Goal: Task Accomplishment & Management: Manage account settings

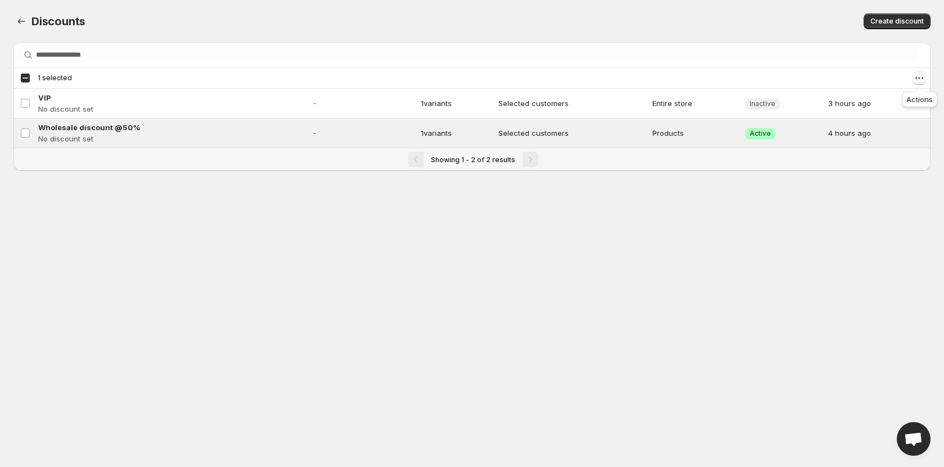
click at [923, 78] on icon "Actions" at bounding box center [923, 79] width 2 height 2
click at [891, 114] on span "Disable discounts" at bounding box center [888, 119] width 62 height 11
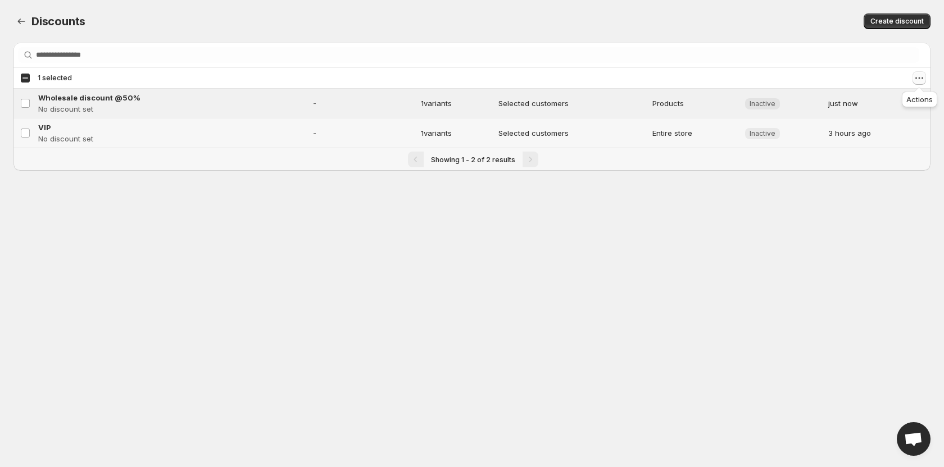
click at [919, 77] on icon "Actions" at bounding box center [919, 77] width 11 height 11
click at [877, 105] on span "Enable discounts" at bounding box center [888, 100] width 62 height 11
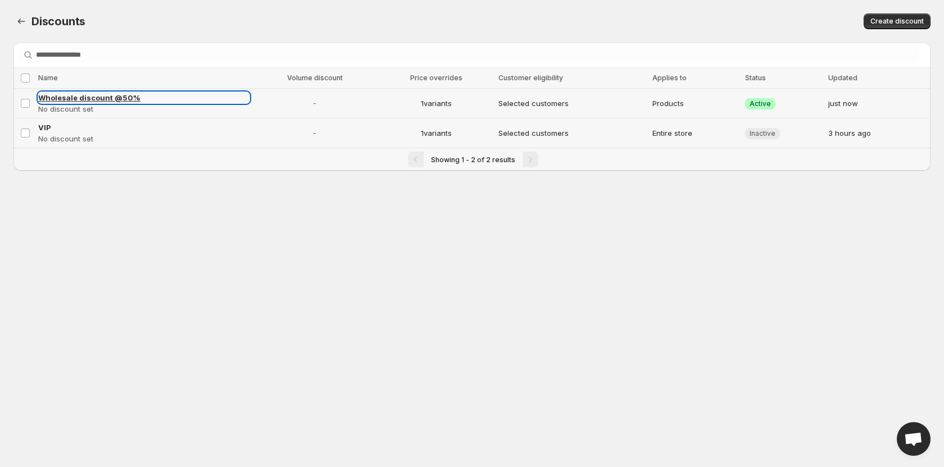
click at [116, 97] on span "Wholesale discount @50%" at bounding box center [89, 97] width 102 height 9
select select "********"
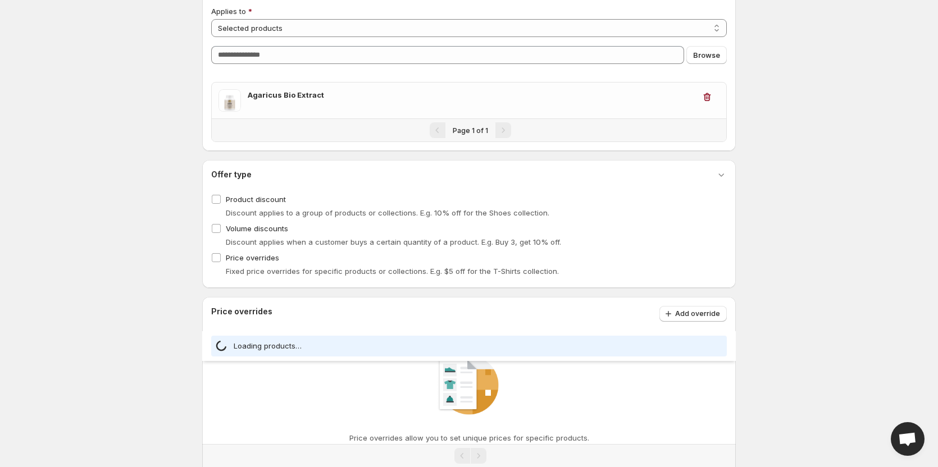
scroll to position [234, 0]
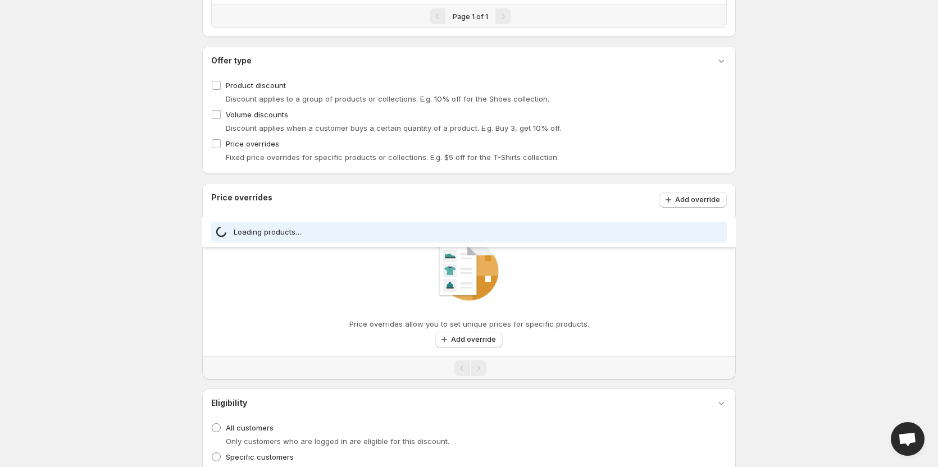
select select "***"
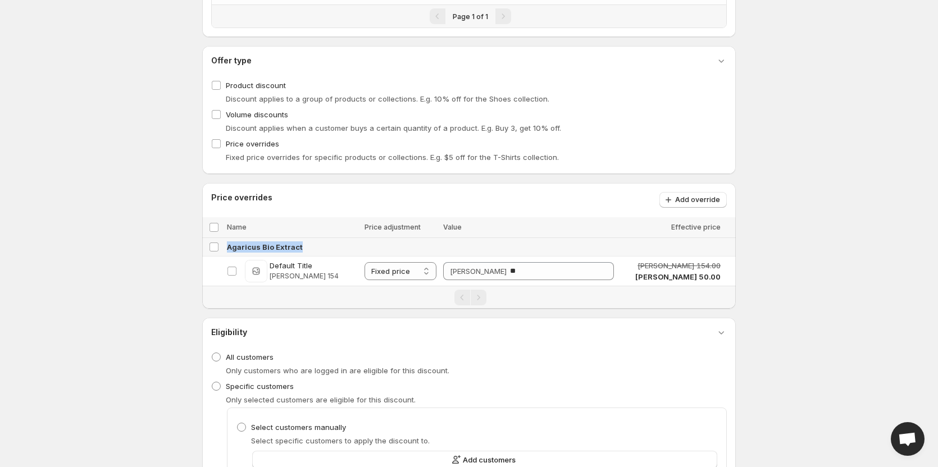
drag, startPoint x: 314, startPoint y: 244, endPoint x: 229, endPoint y: 247, distance: 84.9
click at [229, 247] on div "Agaricus Bio Extract" at bounding box center [478, 247] width 502 height 11
copy span "Agaricus Bio Extract"
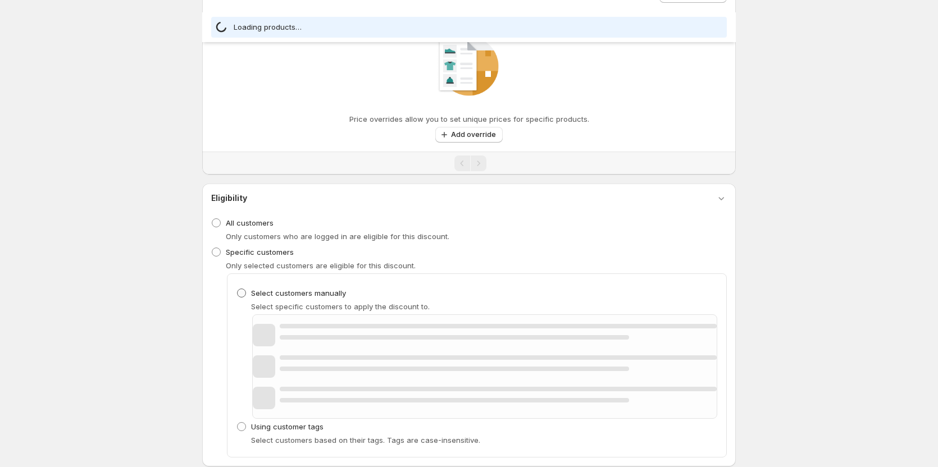
select select "***"
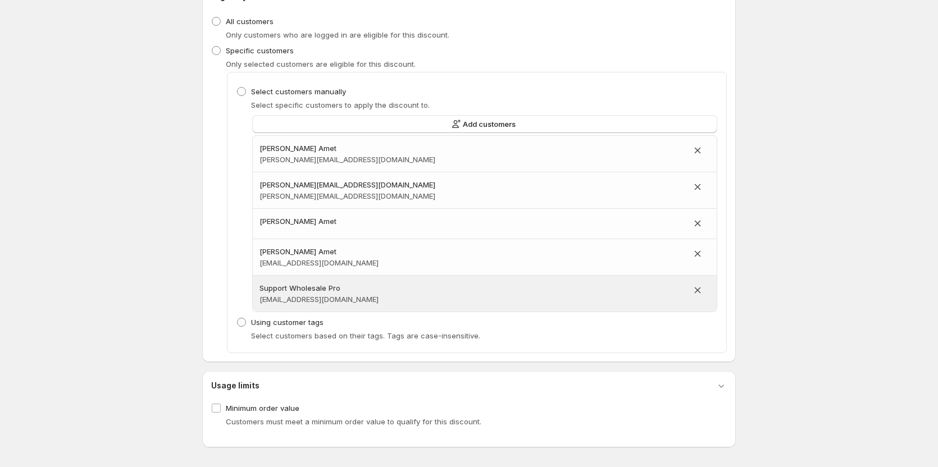
scroll to position [571, 0]
drag, startPoint x: 278, startPoint y: 292, endPoint x: 271, endPoint y: 292, distance: 6.7
click at [271, 292] on h3 "Support Wholesale Pro" at bounding box center [473, 287] width 426 height 11
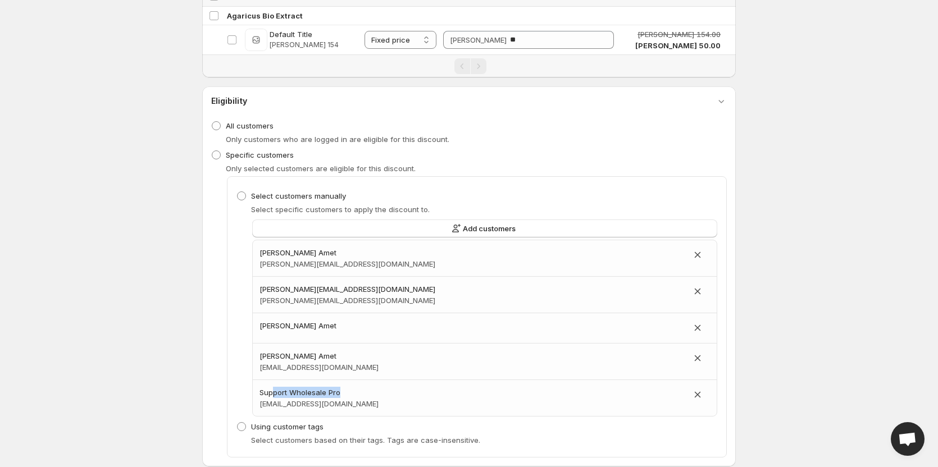
scroll to position [402, 0]
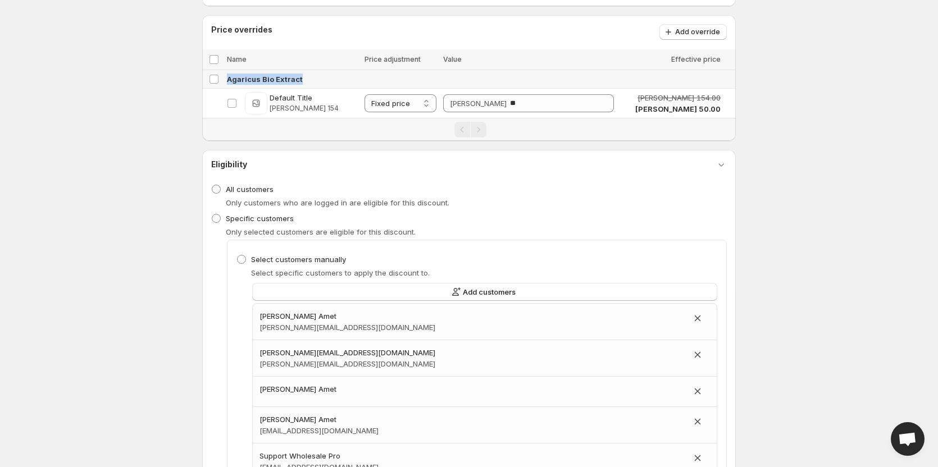
drag, startPoint x: 320, startPoint y: 84, endPoint x: 228, endPoint y: 79, distance: 92.3
click at [228, 79] on div "Agaricus Bio Extract" at bounding box center [478, 79] width 502 height 11
copy span "Agaricus Bio Extract"
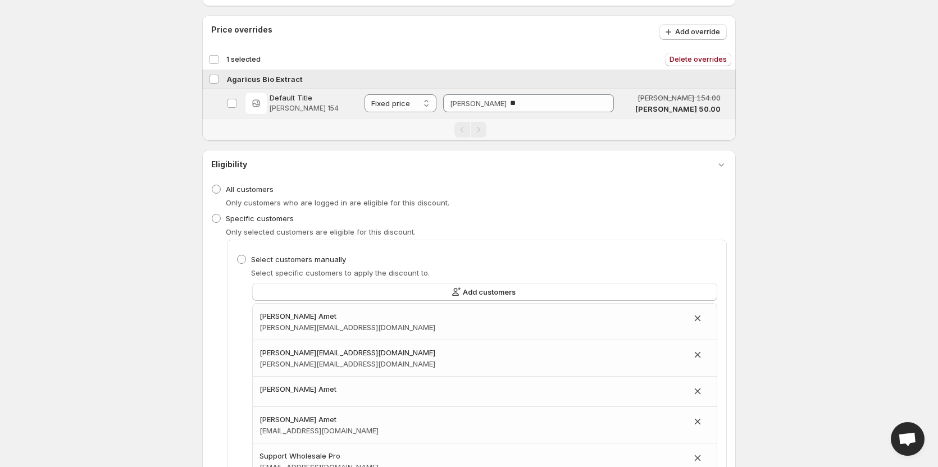
drag, startPoint x: 311, startPoint y: 73, endPoint x: 234, endPoint y: 77, distance: 77.6
click at [234, 77] on td "Agaricus Bio Extract" at bounding box center [480, 79] width 512 height 19
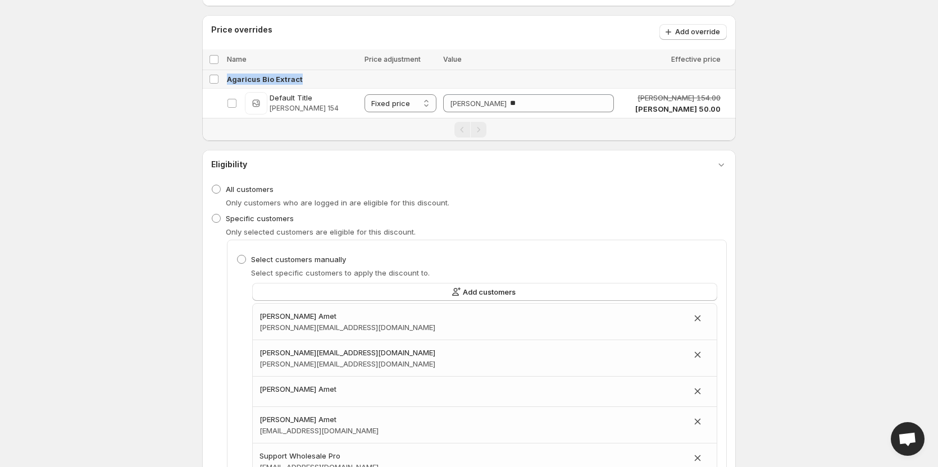
copy span "Agaricus Bio Extract"
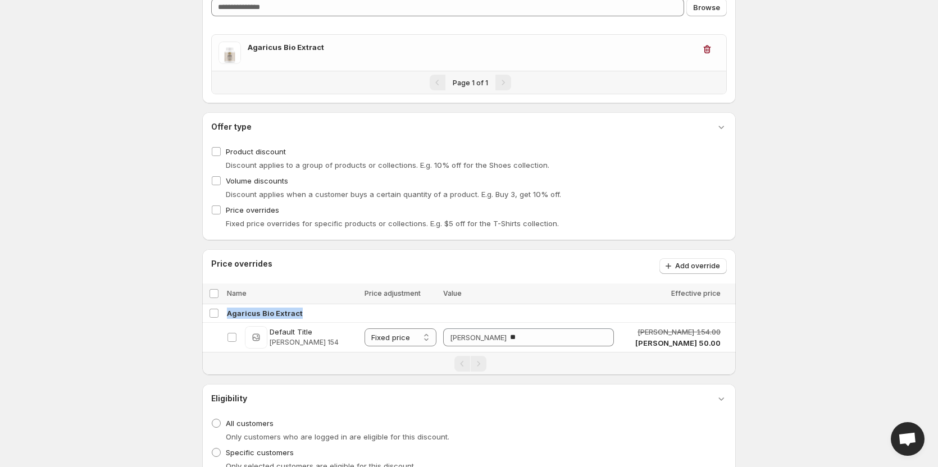
scroll to position [0, 0]
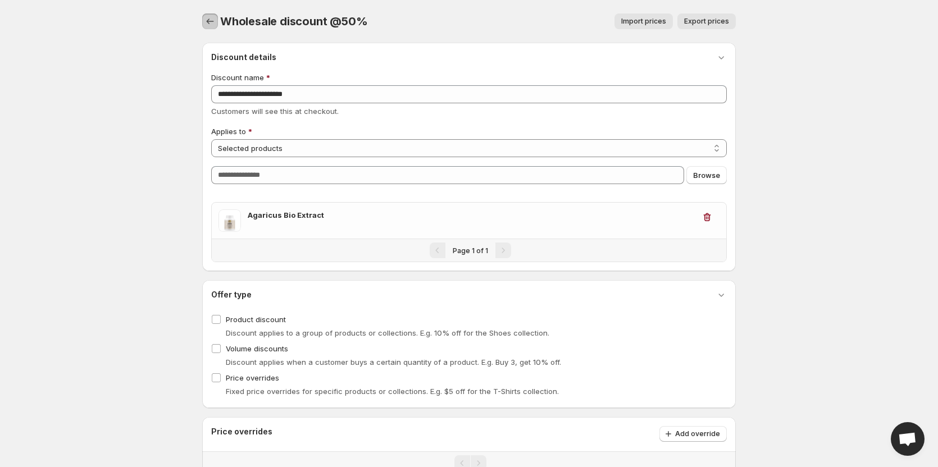
click at [212, 22] on icon "button" at bounding box center [210, 21] width 11 height 11
click at [205, 22] on icon "button" at bounding box center [210, 21] width 11 height 11
click at [212, 15] on button "button" at bounding box center [210, 21] width 16 height 16
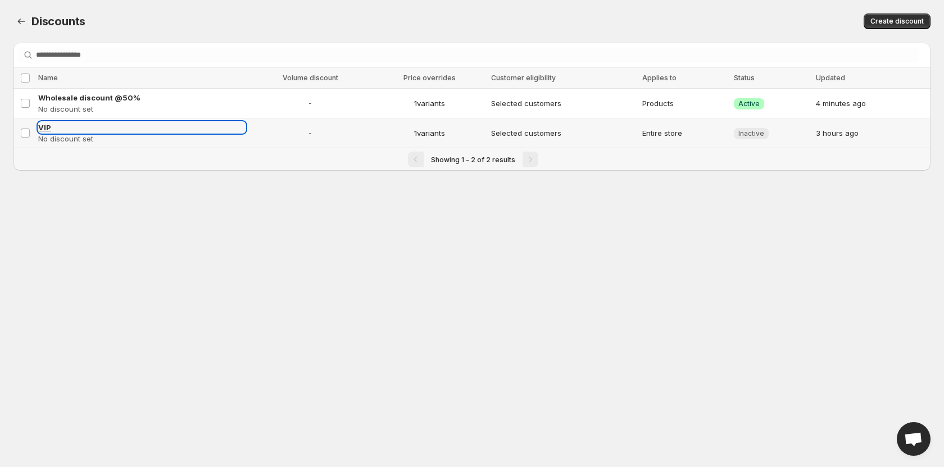
click at [44, 126] on span "VIP" at bounding box center [44, 127] width 13 height 9
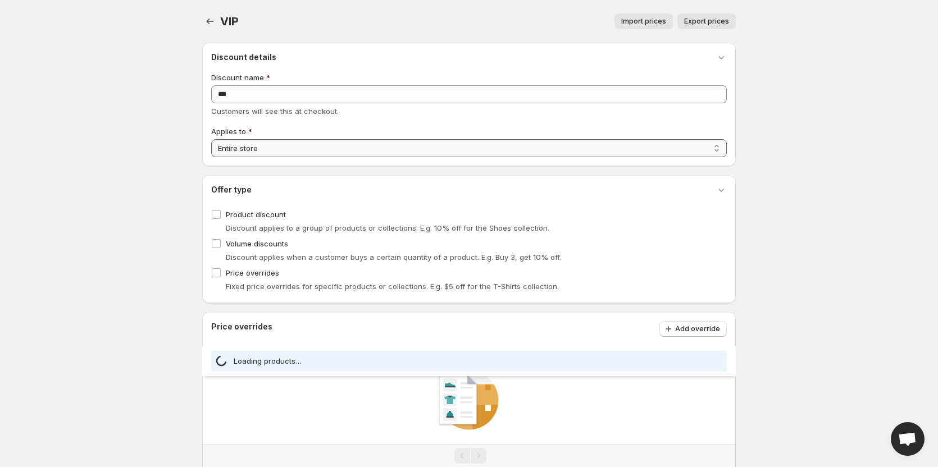
select select "***"
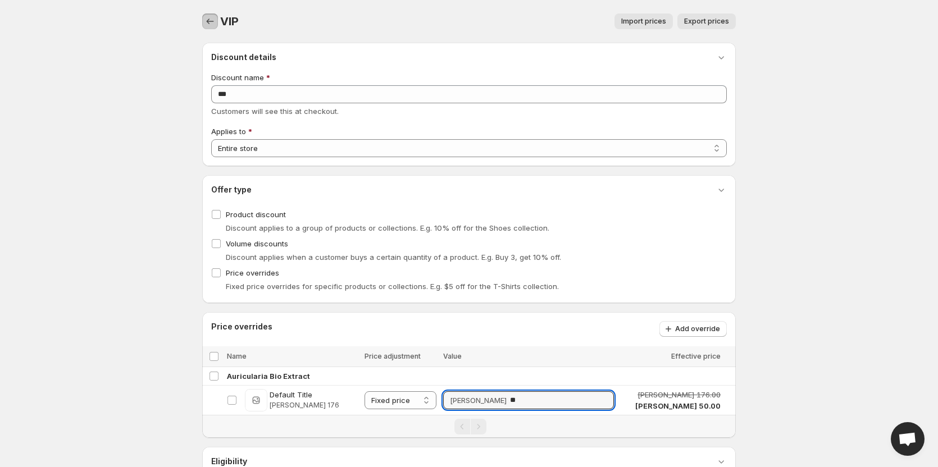
click at [206, 25] on icon "button" at bounding box center [210, 21] width 11 height 11
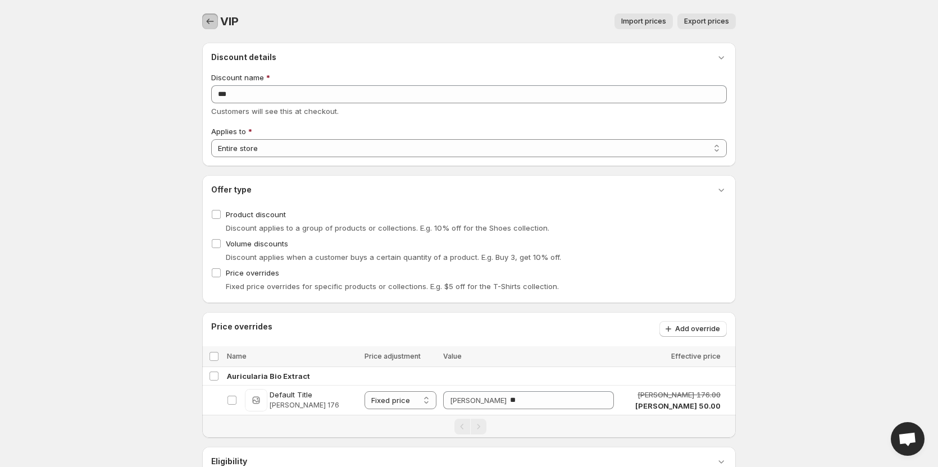
click at [210, 23] on icon "button" at bounding box center [210, 21] width 11 height 11
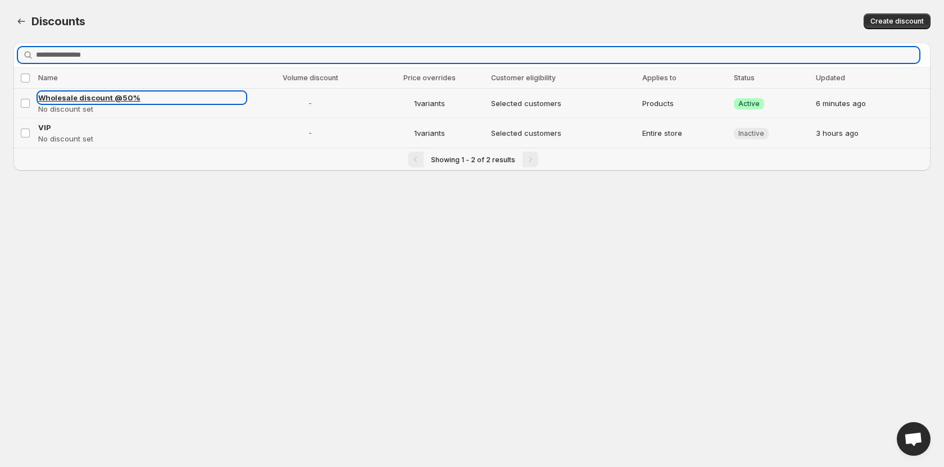
click at [110, 99] on span "Wholesale discount @50%" at bounding box center [89, 97] width 102 height 9
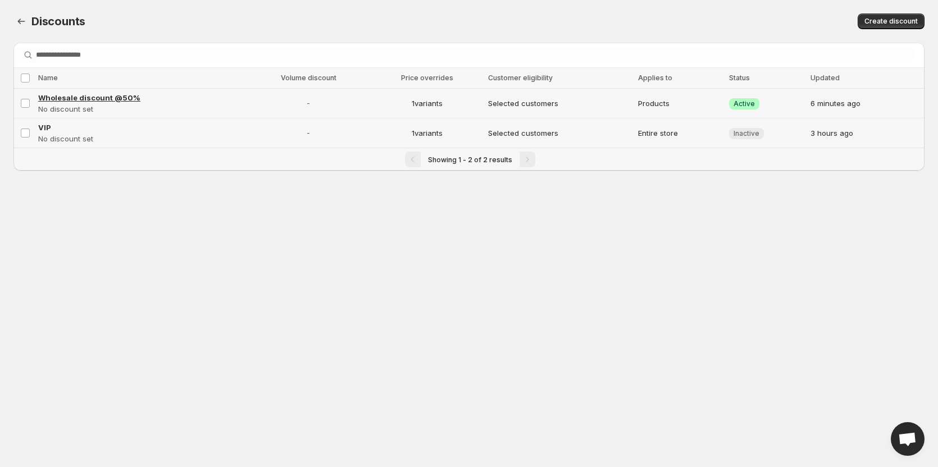
select select "********"
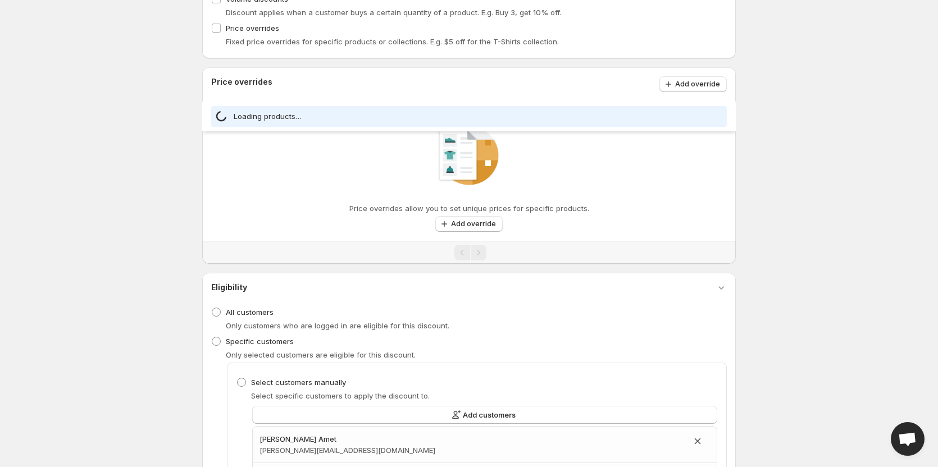
select select "***"
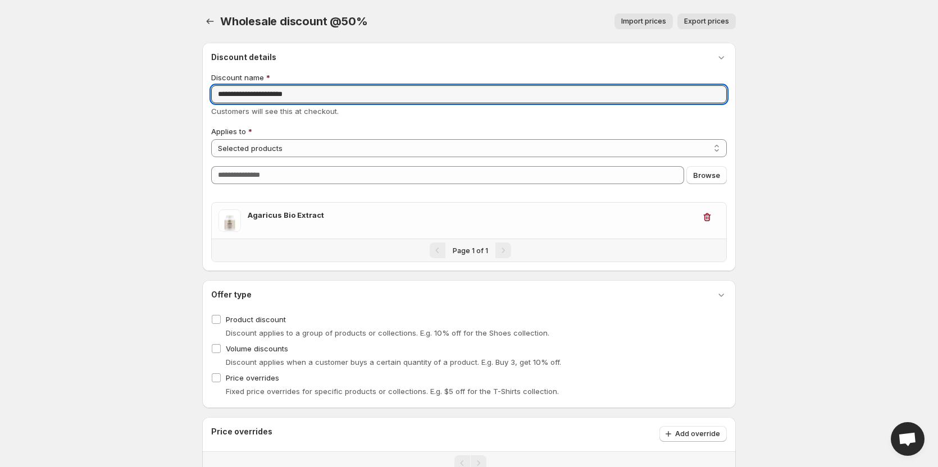
drag, startPoint x: 331, startPoint y: 97, endPoint x: 188, endPoint y: 87, distance: 143.6
click at [188, 87] on body "**********" at bounding box center [469, 233] width 938 height 467
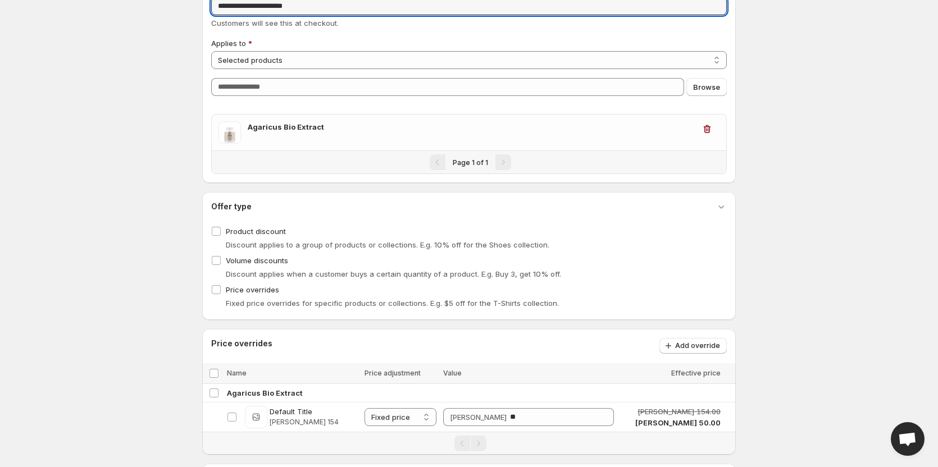
scroll to position [112, 0]
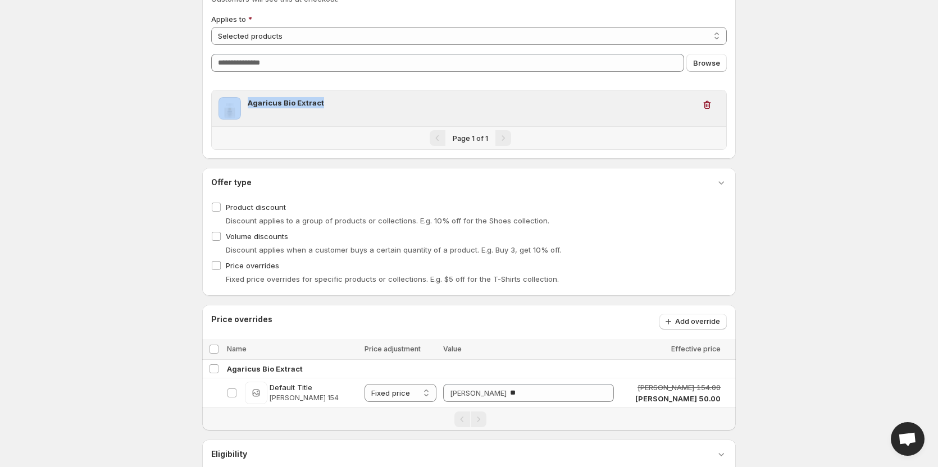
drag, startPoint x: 335, startPoint y: 103, endPoint x: 244, endPoint y: 103, distance: 91.6
click at [244, 103] on div "Agaricus Bio Extract" at bounding box center [457, 108] width 476 height 22
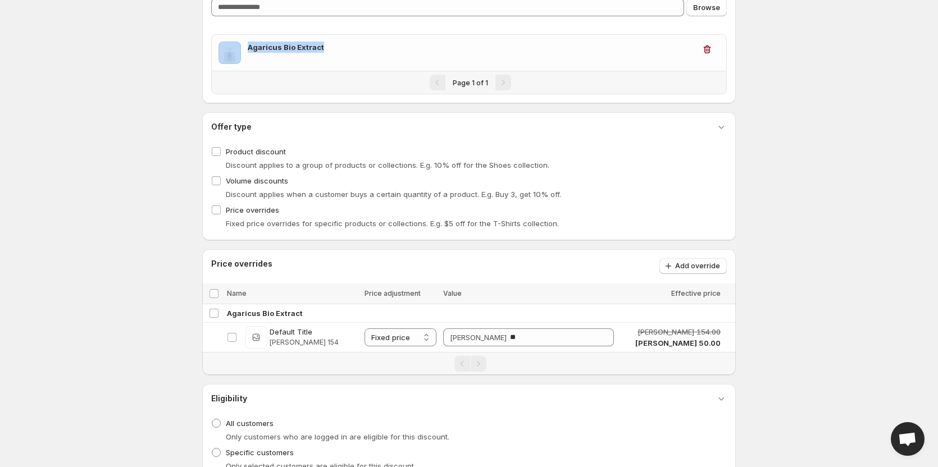
scroll to position [169, 0]
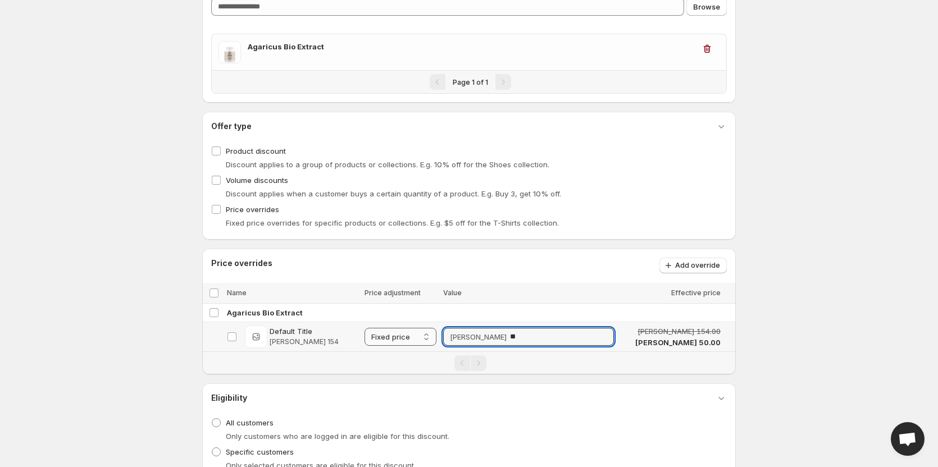
drag, startPoint x: 510, startPoint y: 341, endPoint x: 420, endPoint y: 336, distance: 90.0
click at [420, 336] on tr "**********" at bounding box center [469, 338] width 534 height 30
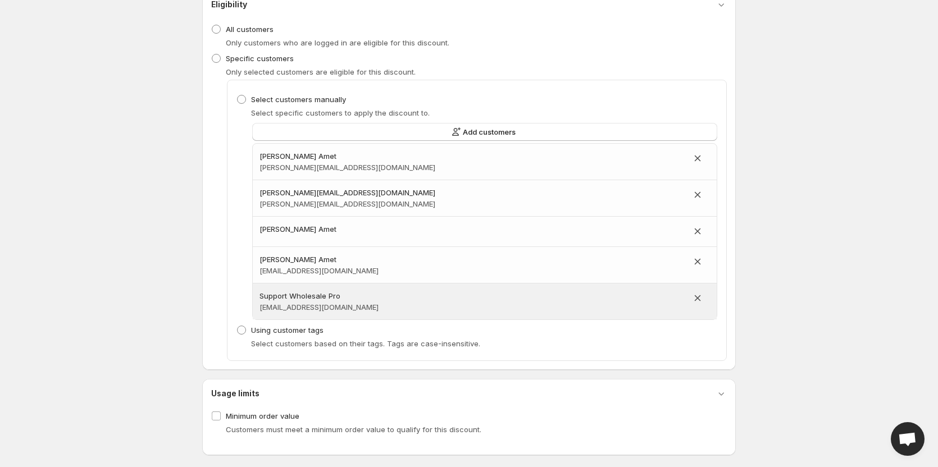
scroll to position [571, 0]
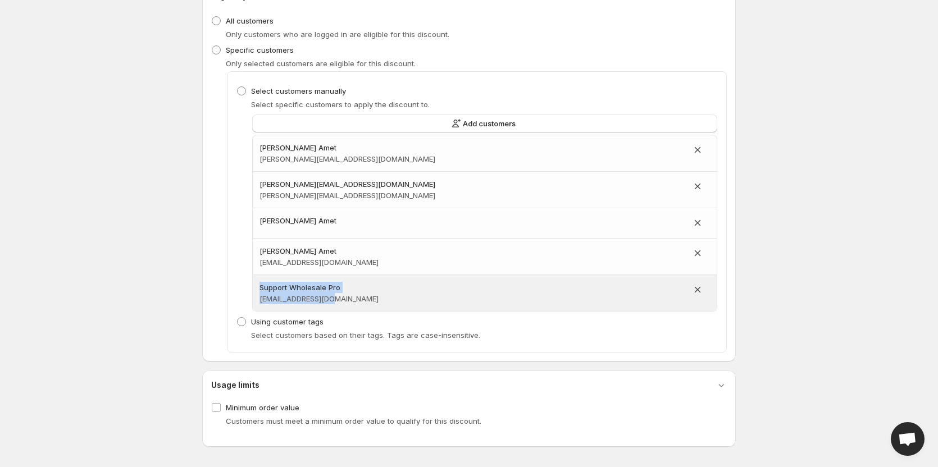
drag, startPoint x: 344, startPoint y: 298, endPoint x: 257, endPoint y: 287, distance: 87.9
click at [257, 287] on div "Support Wholesale Pro [EMAIL_ADDRESS][DOMAIN_NAME]" at bounding box center [485, 293] width 464 height 36
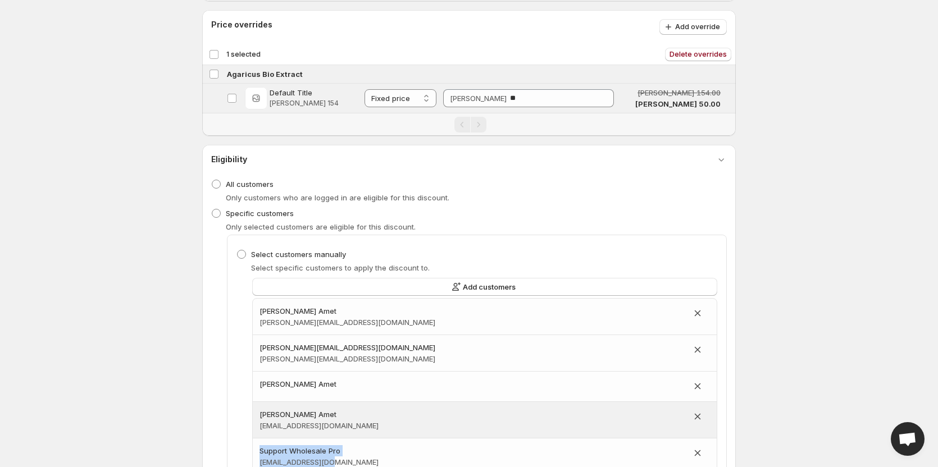
scroll to position [402, 0]
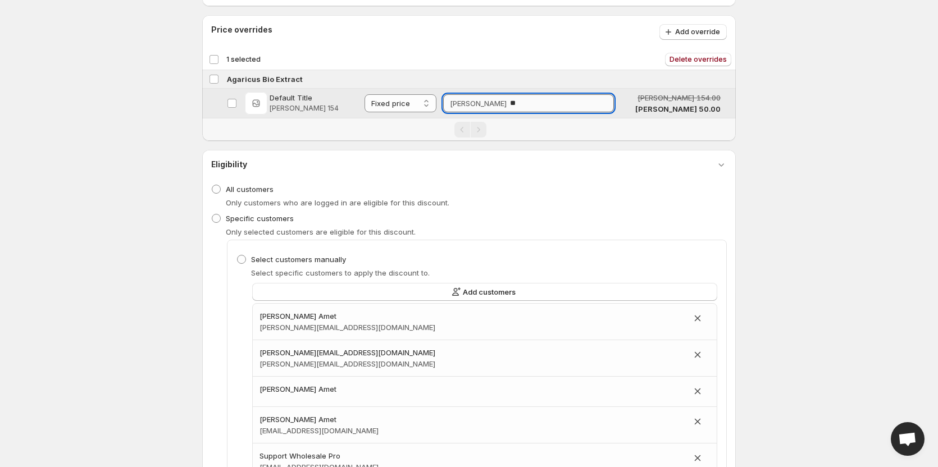
click at [525, 107] on input "**" at bounding box center [562, 103] width 104 height 18
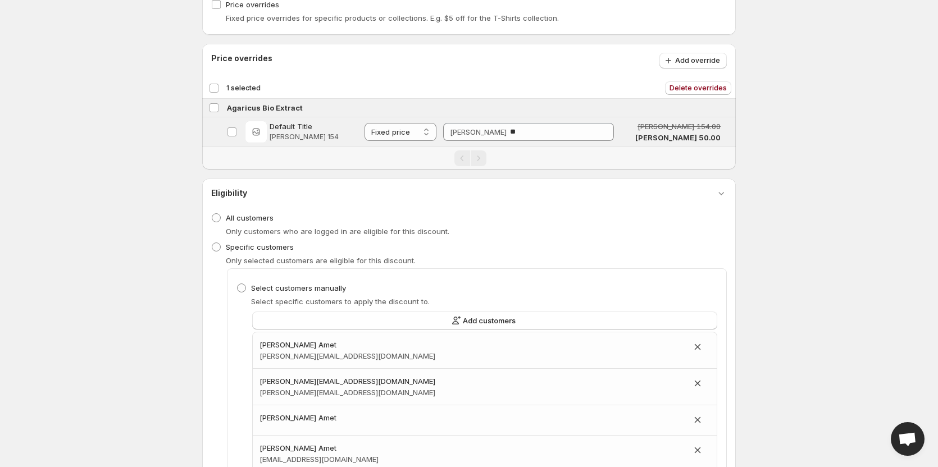
scroll to position [346, 0]
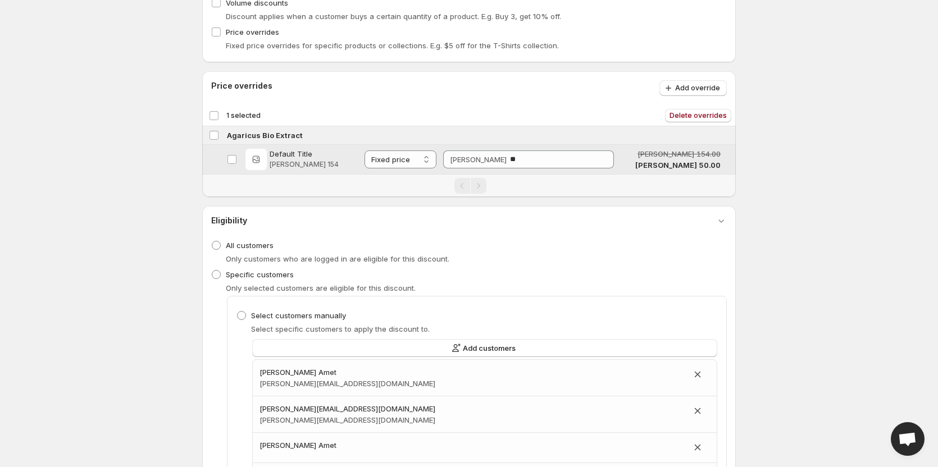
drag, startPoint x: 692, startPoint y: 154, endPoint x: 719, endPoint y: 155, distance: 27.0
click at [719, 155] on td "[PERSON_NAME] 154.00 [PERSON_NAME] 50.00" at bounding box center [671, 160] width 107 height 30
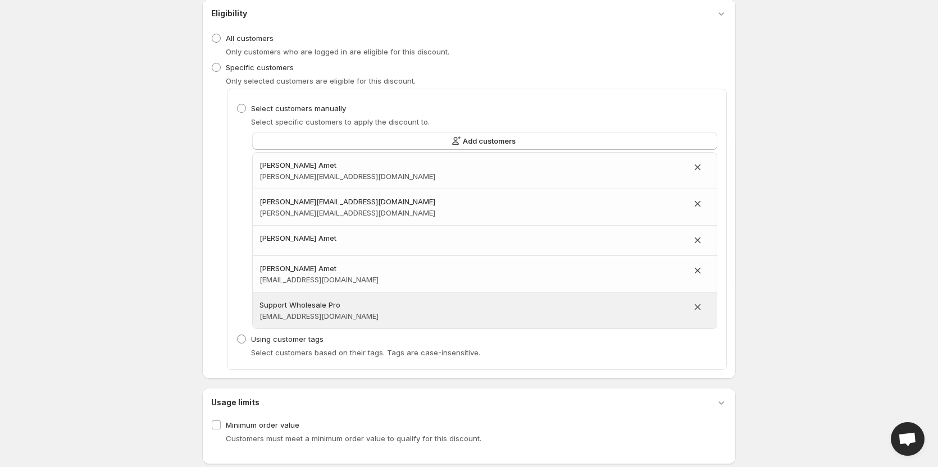
scroll to position [571, 0]
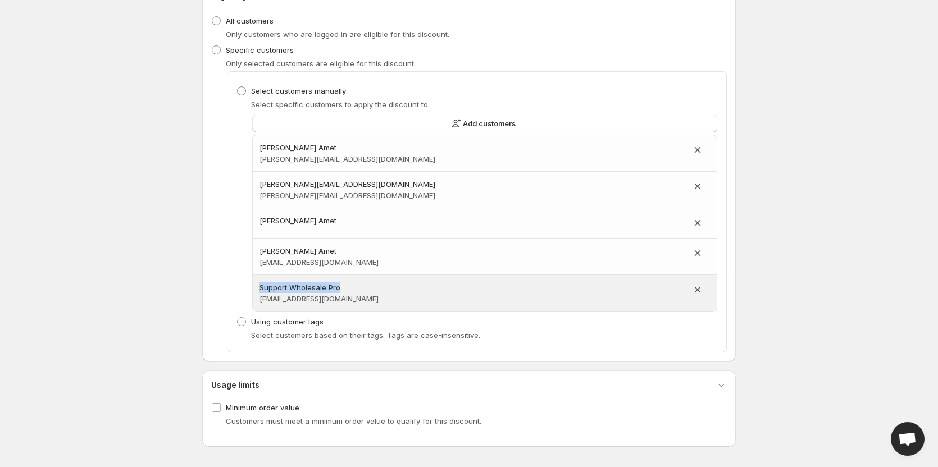
drag, startPoint x: 344, startPoint y: 288, endPoint x: 258, endPoint y: 278, distance: 86.6
click at [258, 278] on div "Support Wholesale Pro [EMAIL_ADDRESS][DOMAIN_NAME]" at bounding box center [485, 293] width 464 height 36
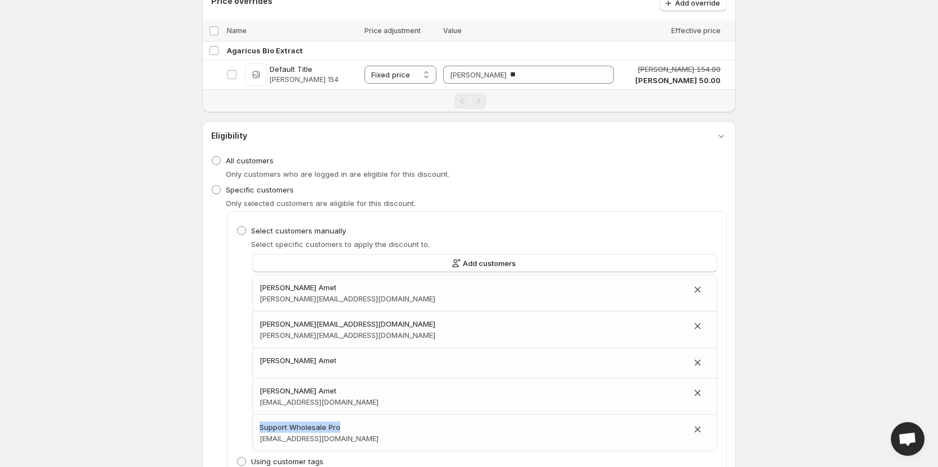
scroll to position [402, 0]
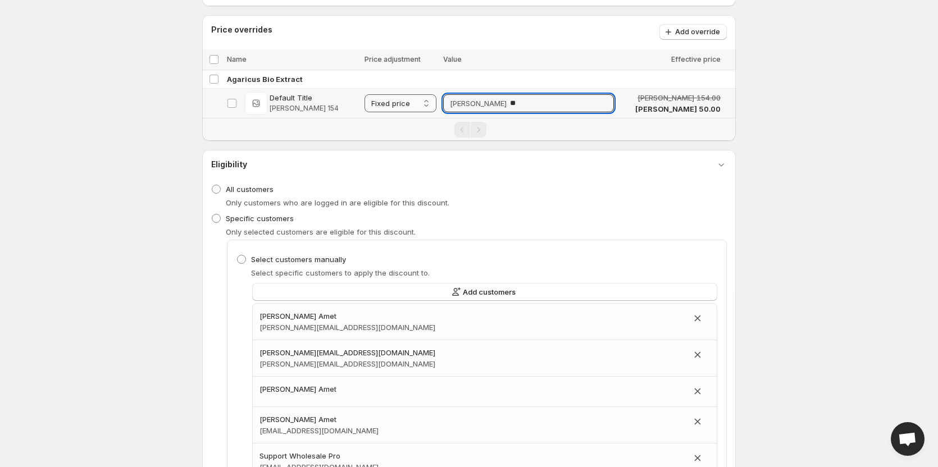
drag, startPoint x: 514, startPoint y: 104, endPoint x: 410, endPoint y: 96, distance: 103.7
click at [410, 96] on tr "**********" at bounding box center [469, 104] width 534 height 30
